Goal: Task Accomplishment & Management: Complete application form

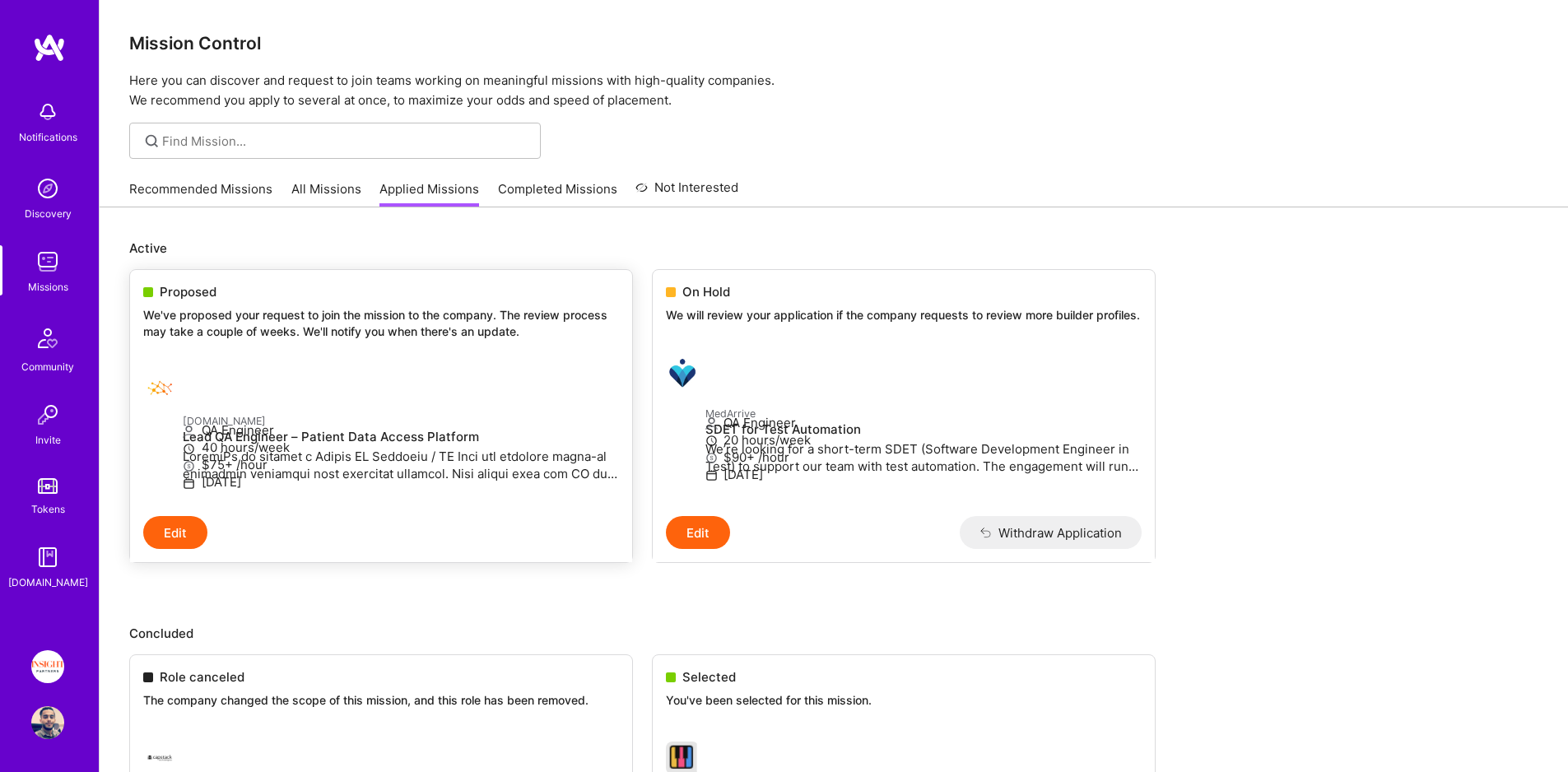
click at [182, 398] on div at bounding box center [164, 388] width 40 height 33
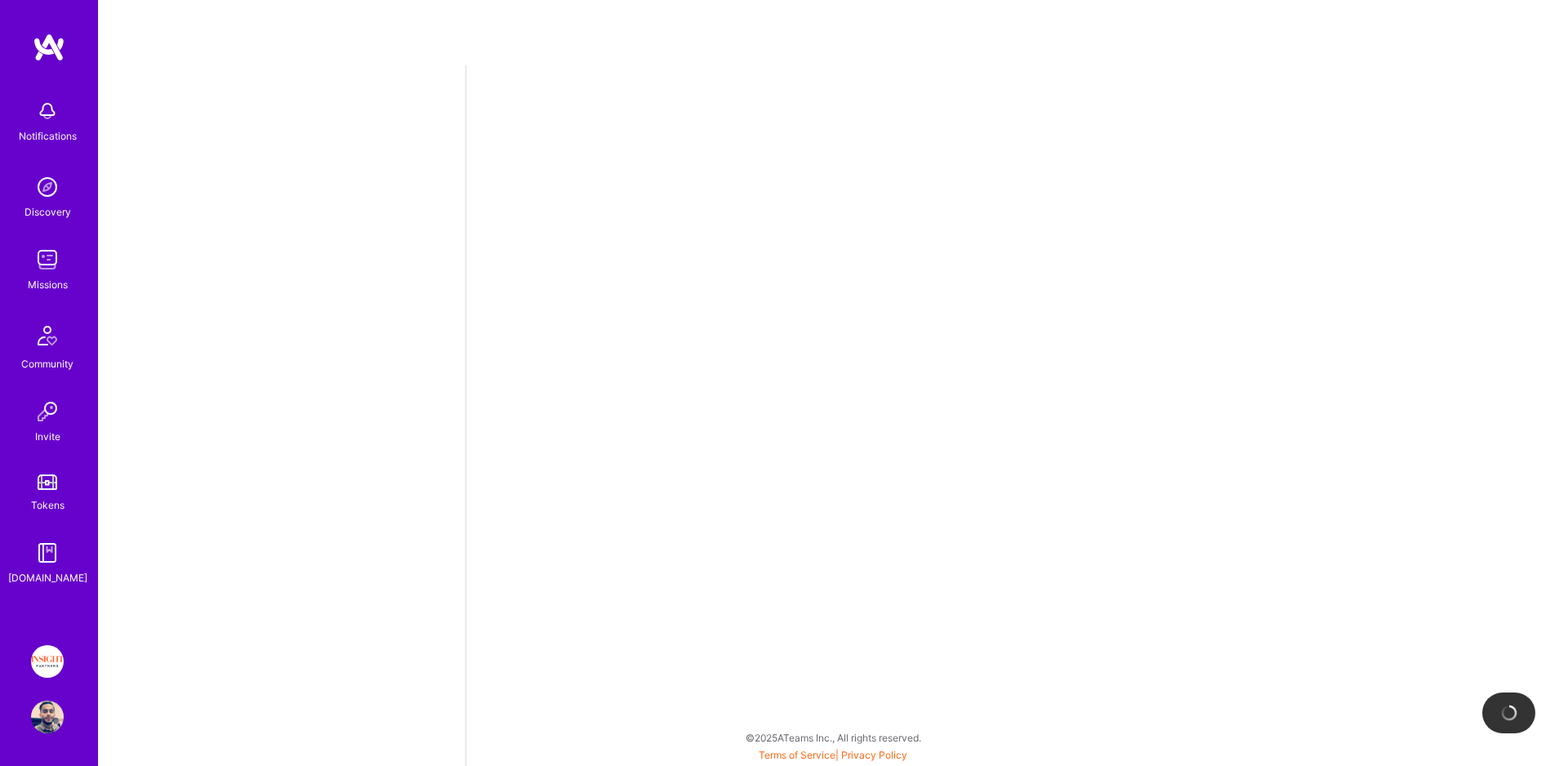
select select "IL"
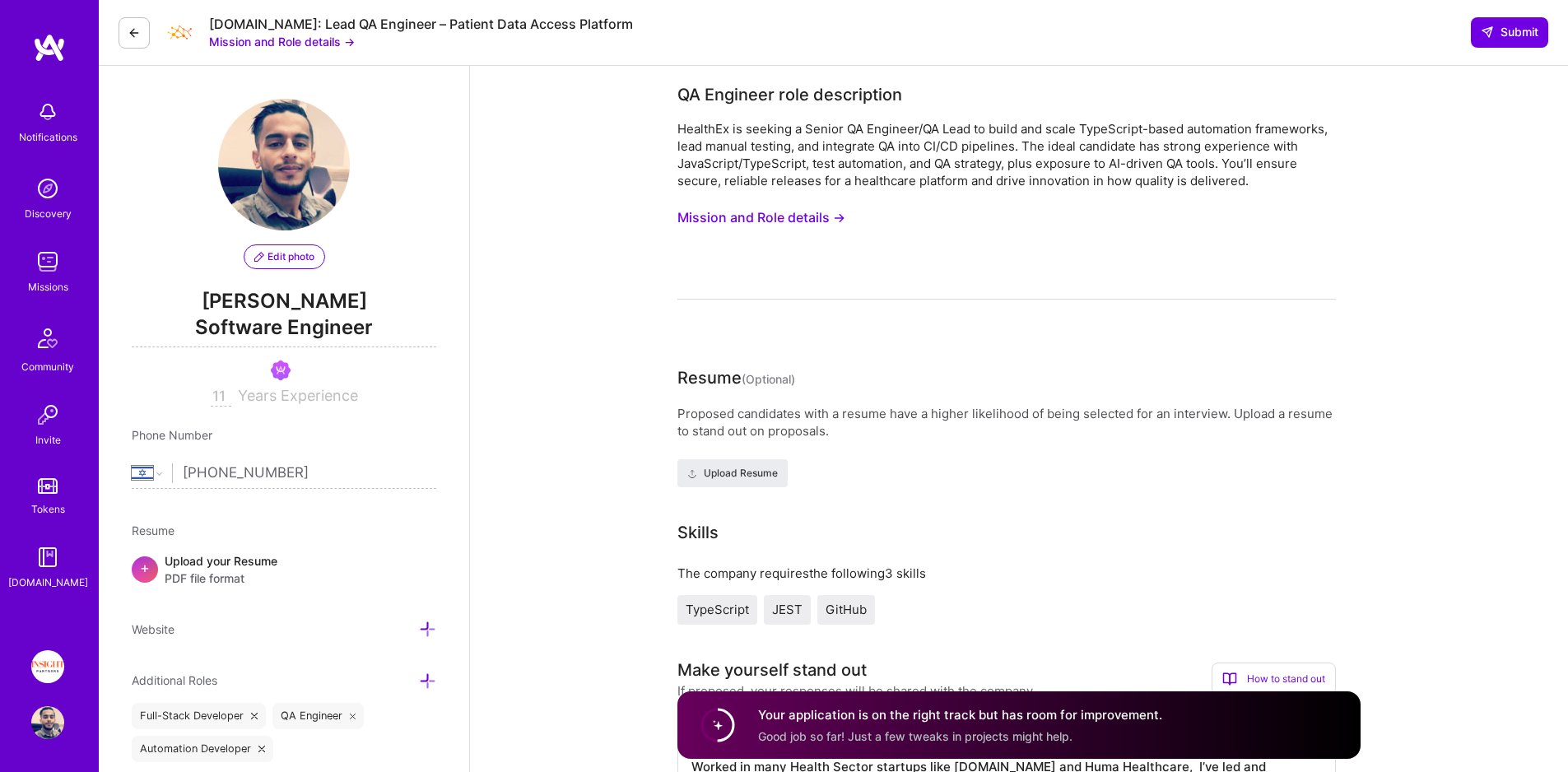
click at [234, 21] on div "[DOMAIN_NAME]: Lead QA Engineer – Patient Data Access Platform" at bounding box center [421, 25] width 423 height 17
drag, startPoint x: 234, startPoint y: 21, endPoint x: 268, endPoint y: 18, distance: 34.1
click at [268, 18] on div "[DOMAIN_NAME]: Lead QA Engineer – Patient Data Access Platform" at bounding box center [421, 25] width 423 height 17
copy div "[DOMAIN_NAME]"
click at [45, 248] on img at bounding box center [47, 262] width 33 height 33
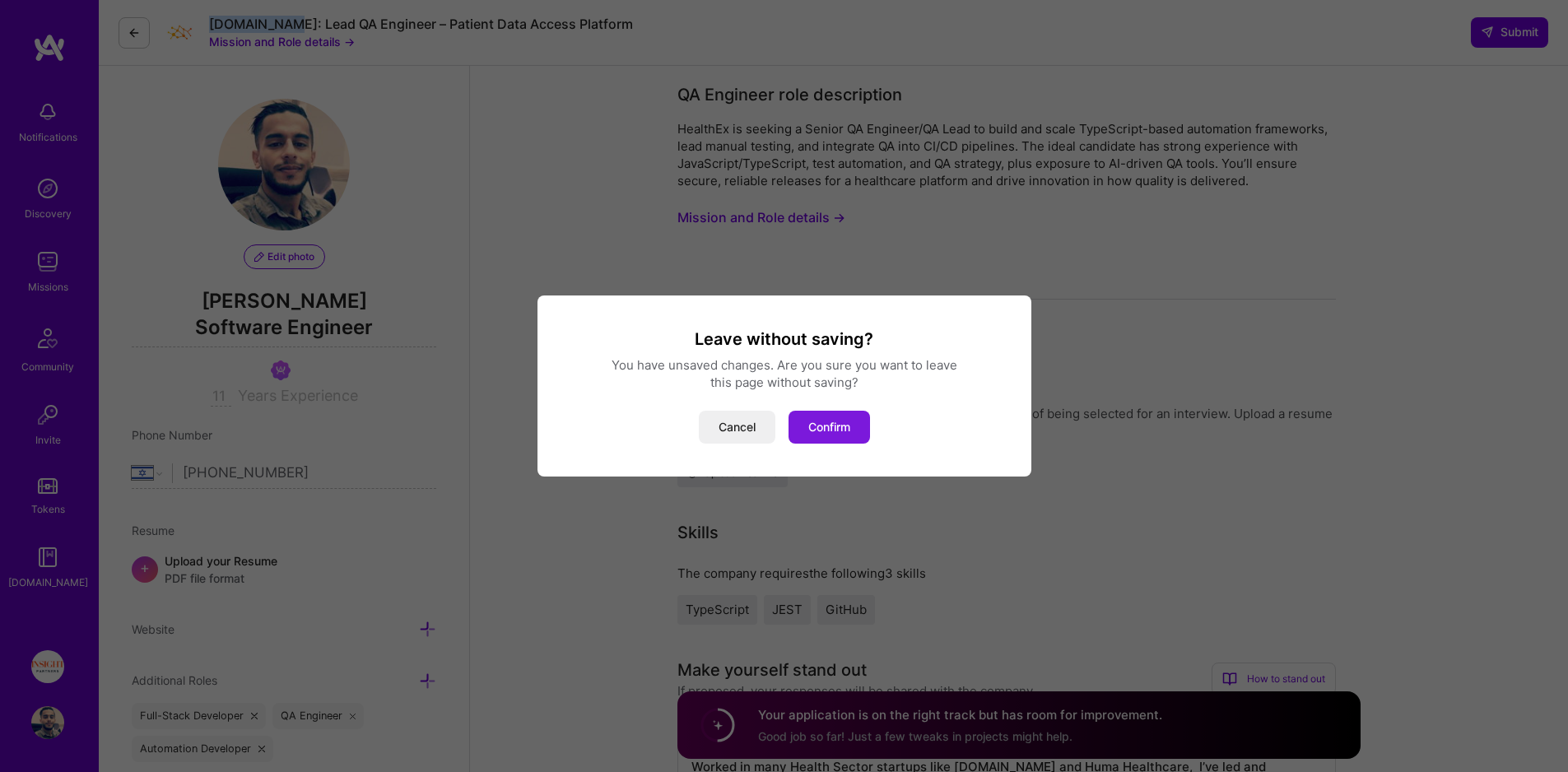
click at [835, 424] on button "Confirm" at bounding box center [829, 427] width 81 height 33
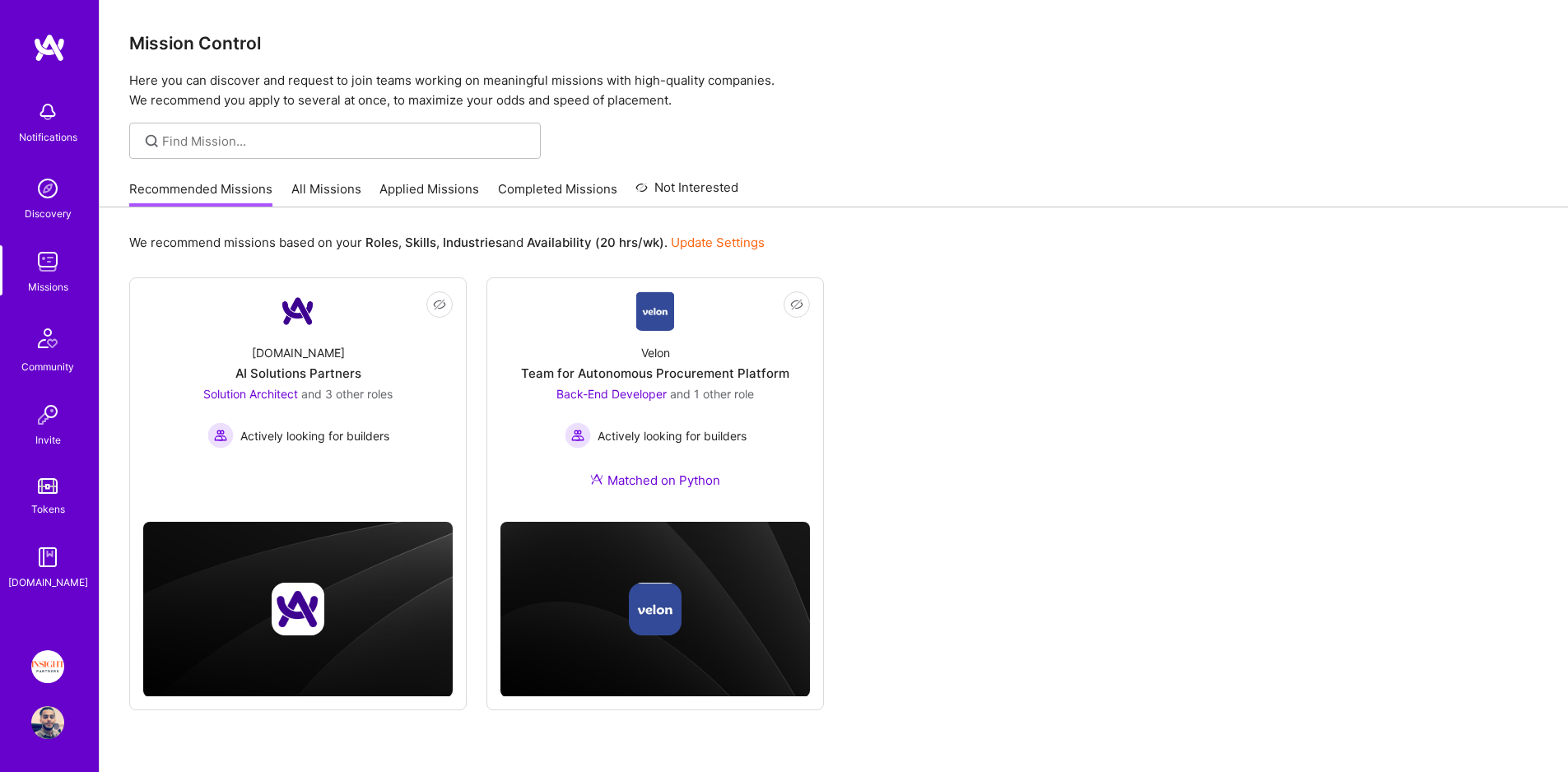
click at [464, 182] on link "Applied Missions" at bounding box center [428, 194] width 99 height 27
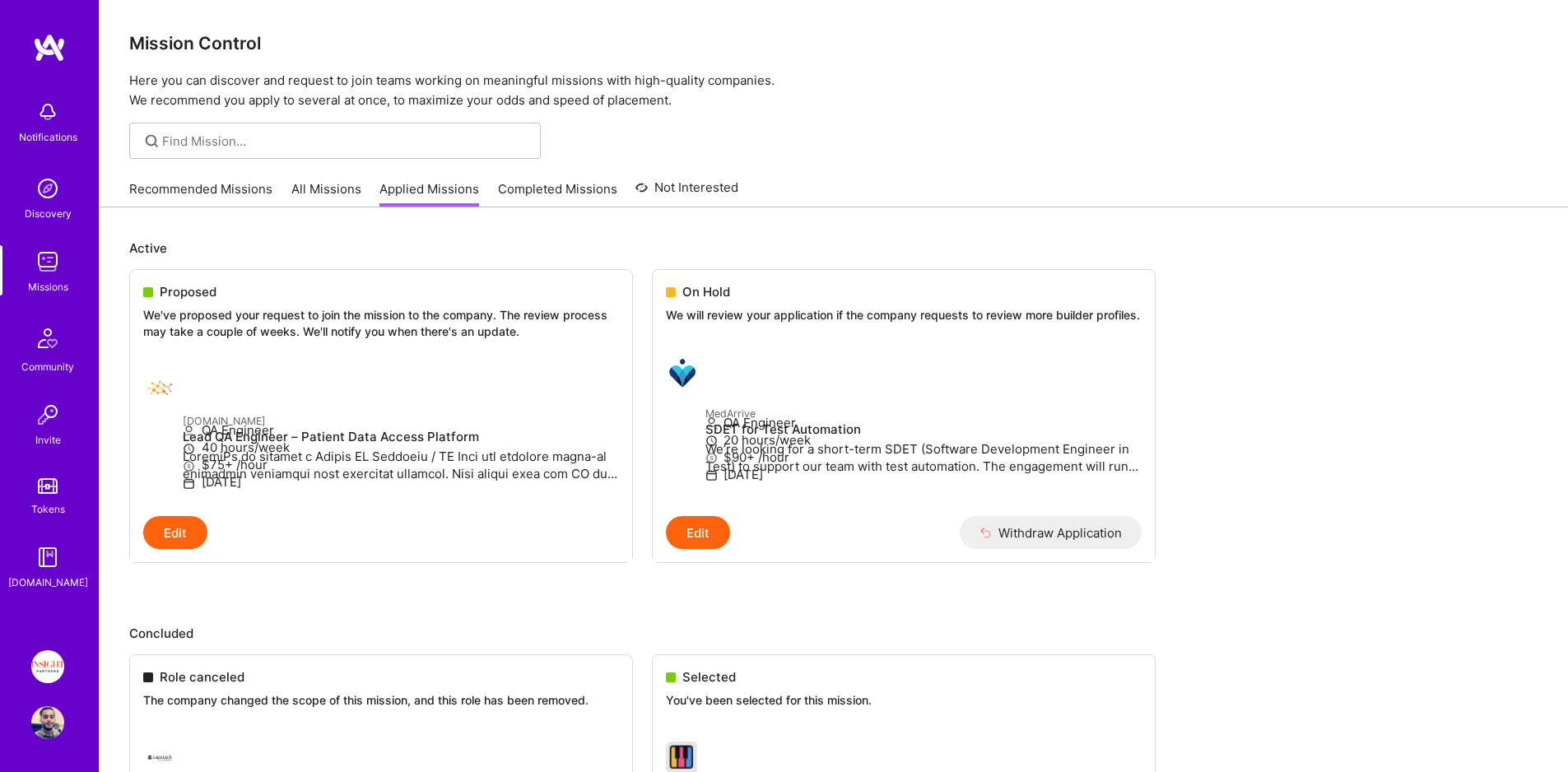
click at [215, 192] on link "Recommended Missions" at bounding box center [201, 194] width 144 height 27
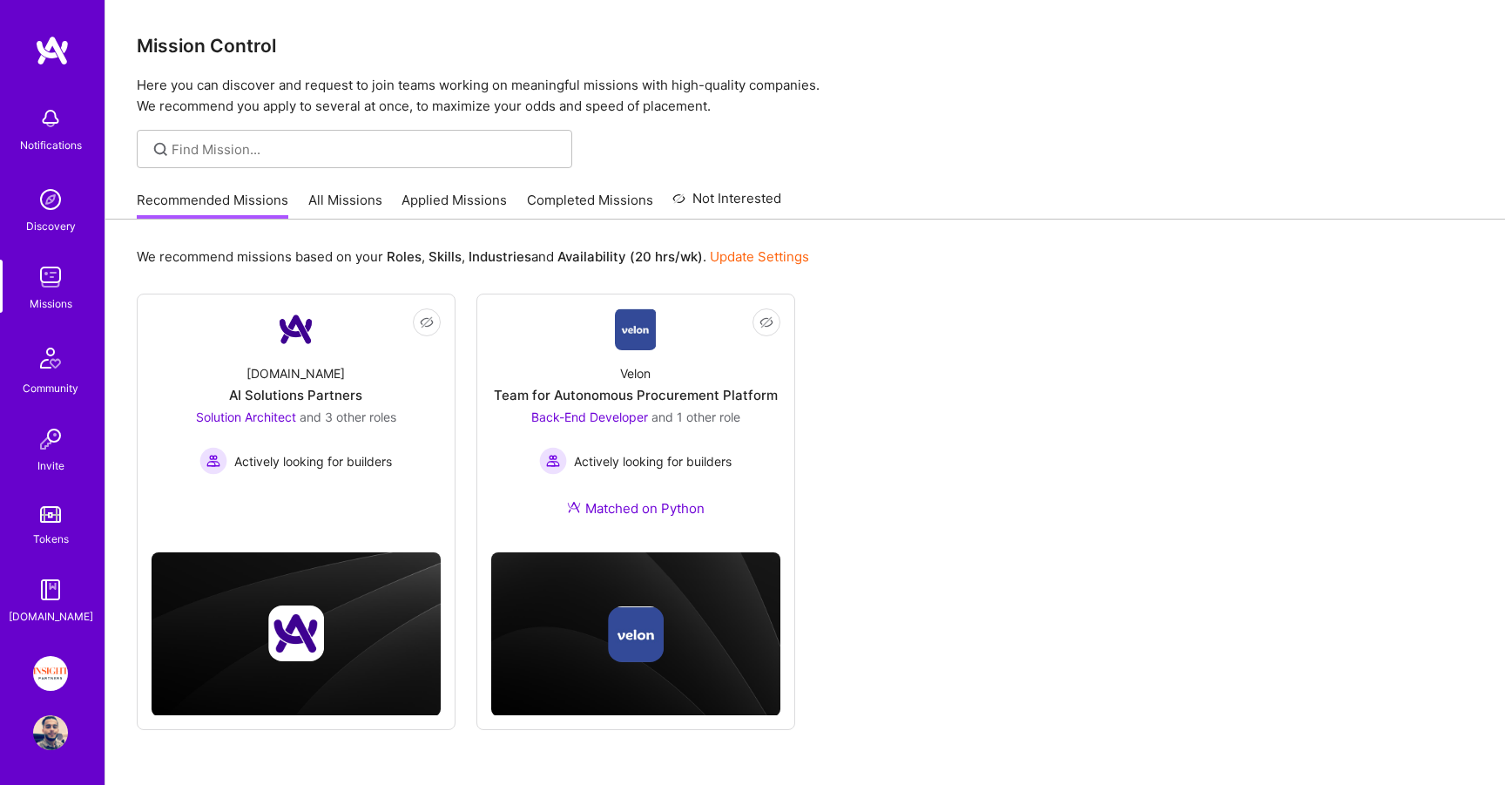
click at [475, 194] on link "Applied Missions" at bounding box center [453, 205] width 105 height 29
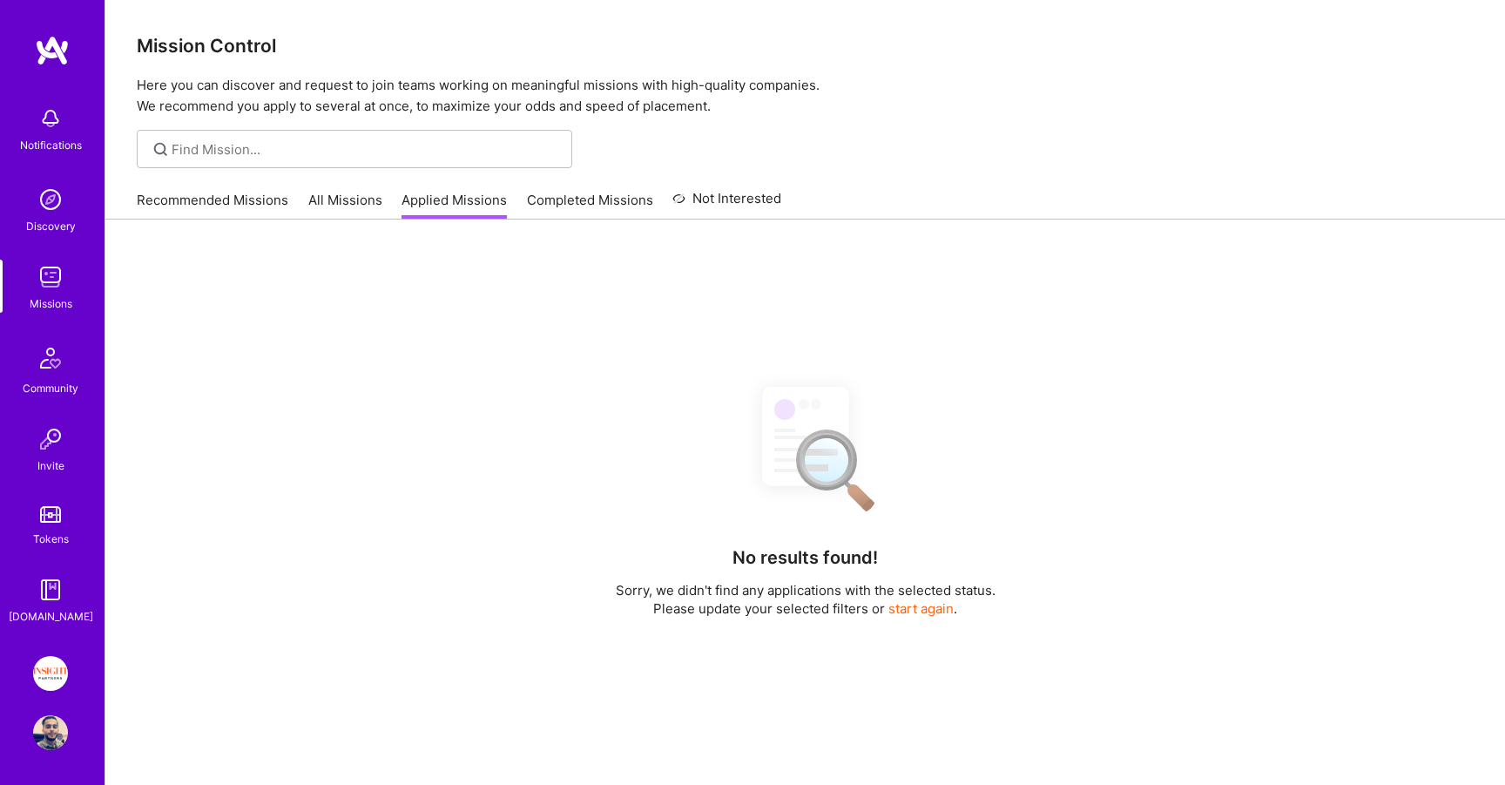
click at [476, 200] on link "Applied Missions" at bounding box center [453, 205] width 105 height 29
